Goal: Navigation & Orientation: Find specific page/section

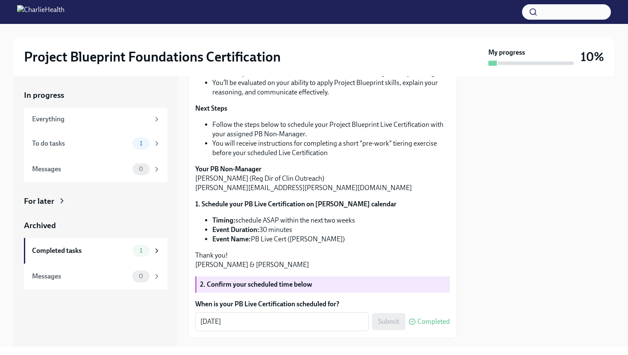
scroll to position [298, 0]
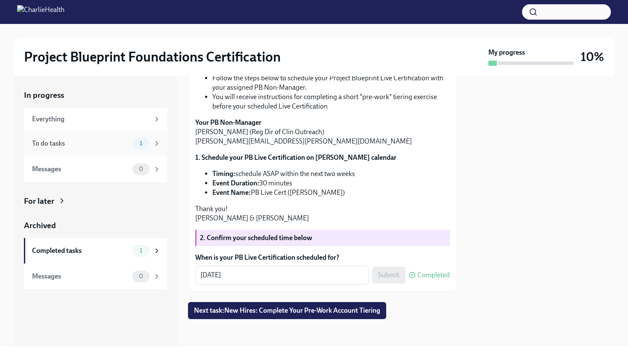
click at [72, 142] on div "To do tasks" at bounding box center [80, 143] width 97 height 9
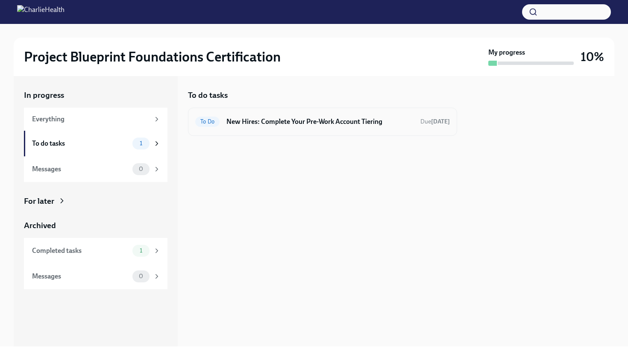
click at [266, 122] on h6 "New Hires: Complete Your Pre-Work Account Tiering" at bounding box center [319, 121] width 187 height 9
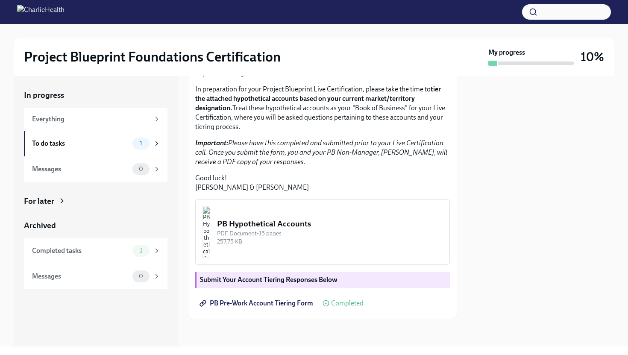
scroll to position [198, 0]
click at [97, 115] on div "Everything" at bounding box center [91, 119] width 118 height 9
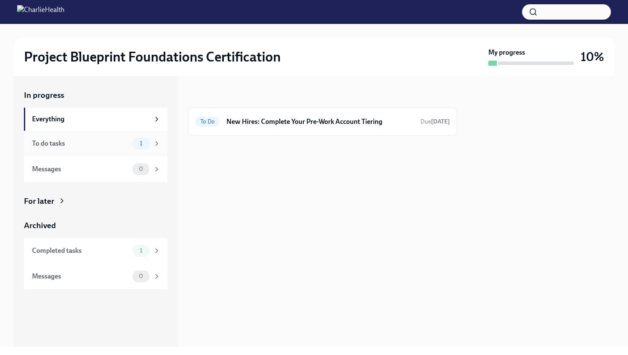
click at [94, 153] on div "To do tasks 1" at bounding box center [96, 144] width 144 height 26
click at [94, 168] on div "Messages" at bounding box center [80, 169] width 97 height 9
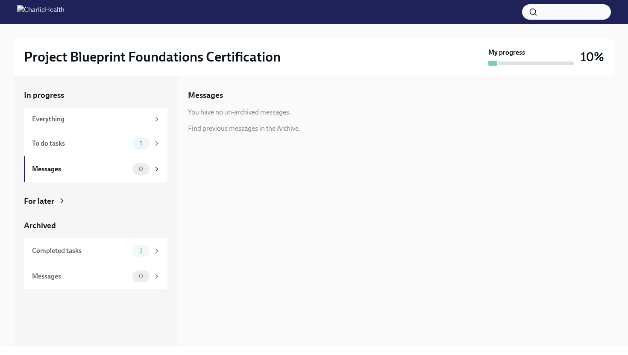
click at [80, 201] on div "For later" at bounding box center [96, 201] width 144 height 11
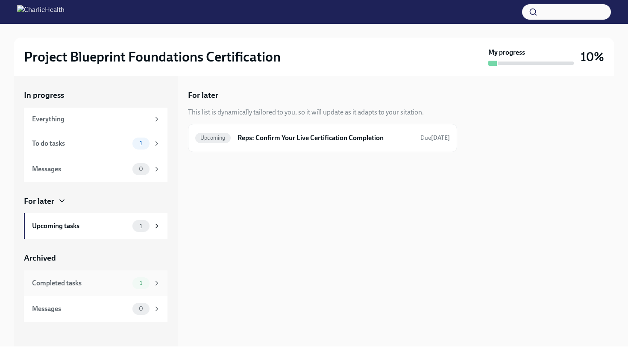
click at [81, 276] on div "Completed tasks 1" at bounding box center [96, 283] width 144 height 26
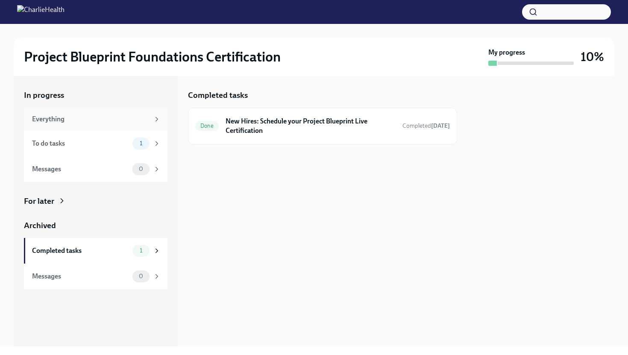
click at [76, 116] on div "Everything" at bounding box center [91, 119] width 118 height 9
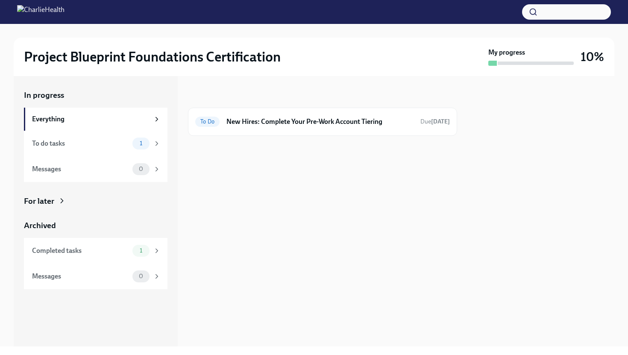
click at [118, 60] on h2 "Project Blueprint Foundations Certification" at bounding box center [152, 56] width 257 height 17
click at [27, 15] on img at bounding box center [40, 12] width 47 height 14
click at [65, 10] on img at bounding box center [40, 12] width 47 height 14
